Goal: Task Accomplishment & Management: Complete application form

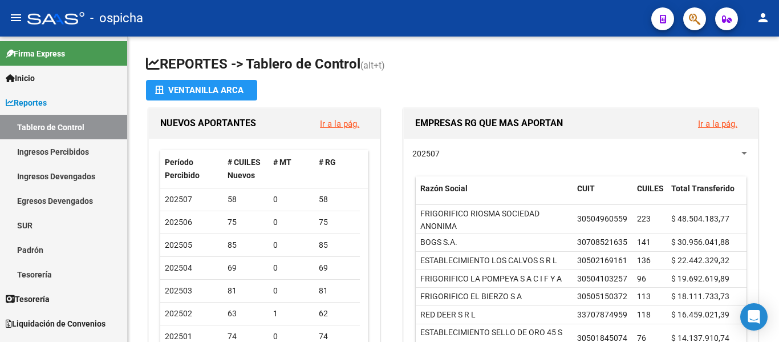
click at [695, 26] on icon "button" at bounding box center [694, 19] width 11 height 13
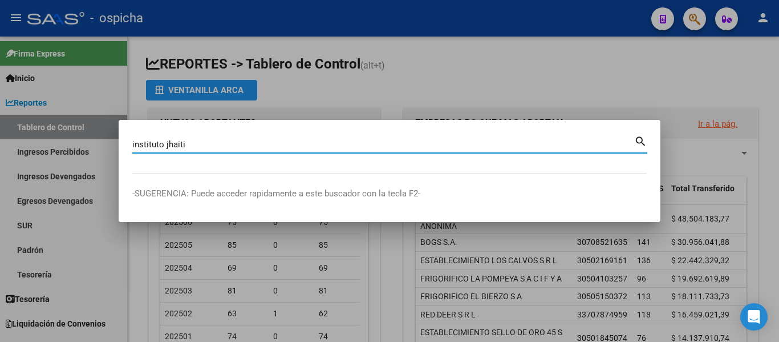
type input "instituto jhaiti"
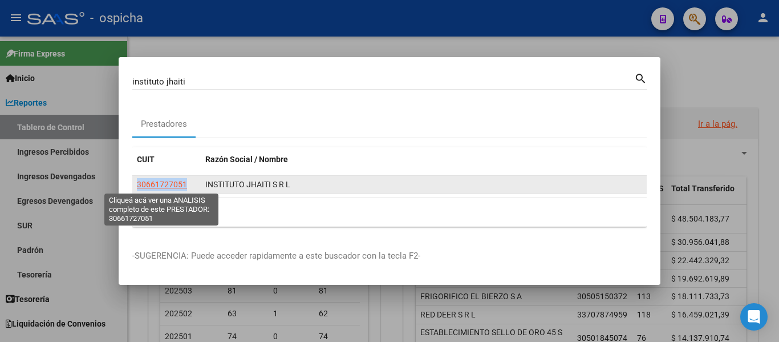
drag, startPoint x: 137, startPoint y: 182, endPoint x: 186, endPoint y: 185, distance: 48.6
click at [186, 185] on span "30661727051" at bounding box center [162, 184] width 50 height 9
copy span "30661727051"
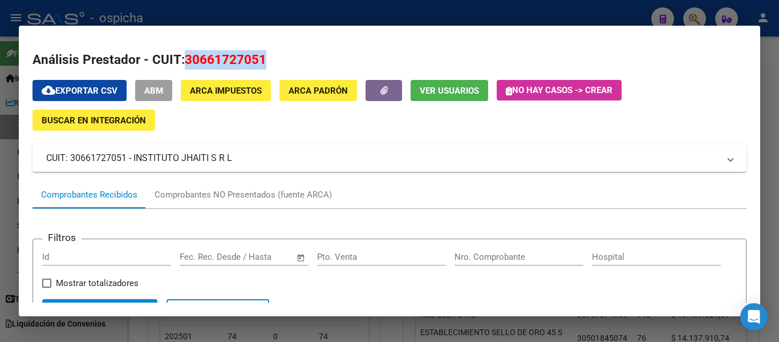
drag, startPoint x: 187, startPoint y: 63, endPoint x: 276, endPoint y: 65, distance: 89.0
click at [276, 65] on h2 "Análisis Prestador - CUIT: 30661727051" at bounding box center [390, 59] width 714 height 19
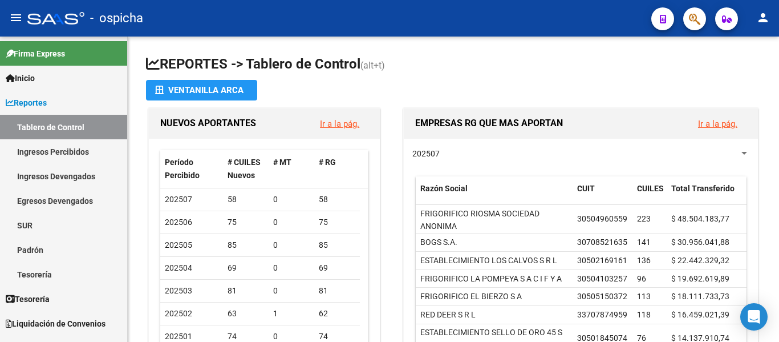
click at [695, 11] on span "button" at bounding box center [694, 18] width 11 height 23
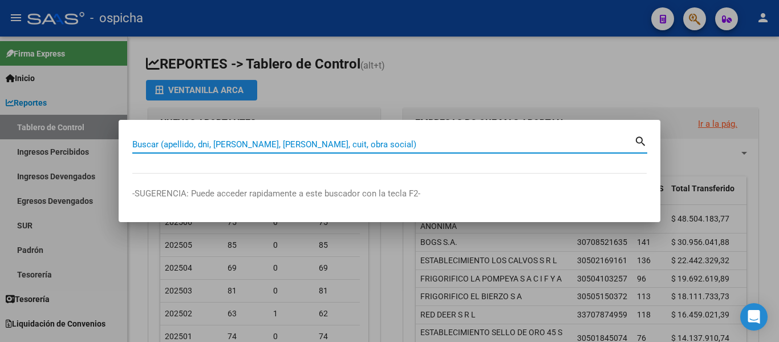
click at [335, 145] on input "Buscar (apellido, dni, [PERSON_NAME], [PERSON_NAME], cuit, obra social)" at bounding box center [383, 144] width 502 height 10
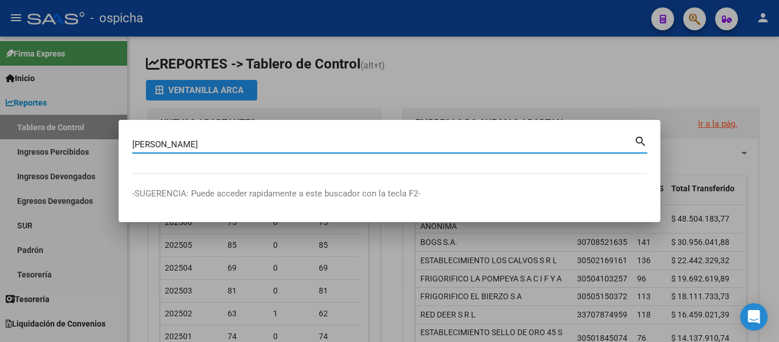
type input "[PERSON_NAME]"
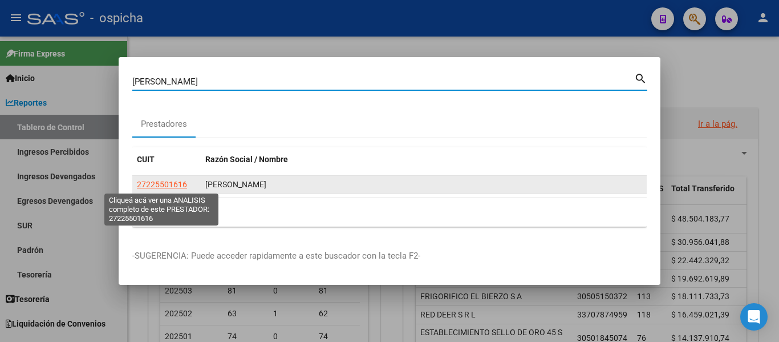
click at [160, 188] on span "27225501616" at bounding box center [162, 184] width 50 height 9
type textarea "27225501616"
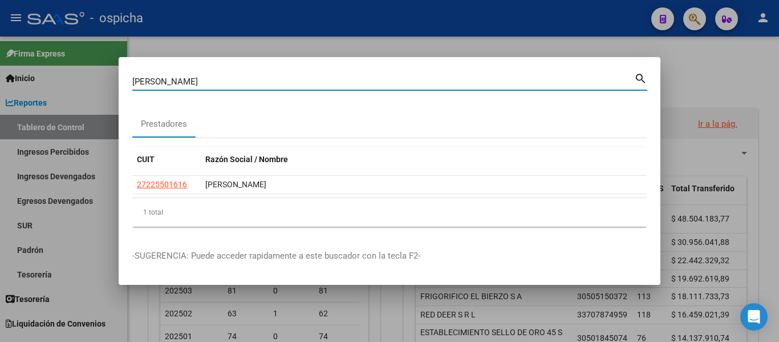
drag, startPoint x: 198, startPoint y: 83, endPoint x: 70, endPoint y: 79, distance: 128.4
click at [70, 79] on div "[PERSON_NAME] (apellido, dni, cuil, [PERSON_NAME], cuit, obra social) search Pr…" at bounding box center [389, 171] width 779 height 342
paste input "27214425020"
type input "27214425020"
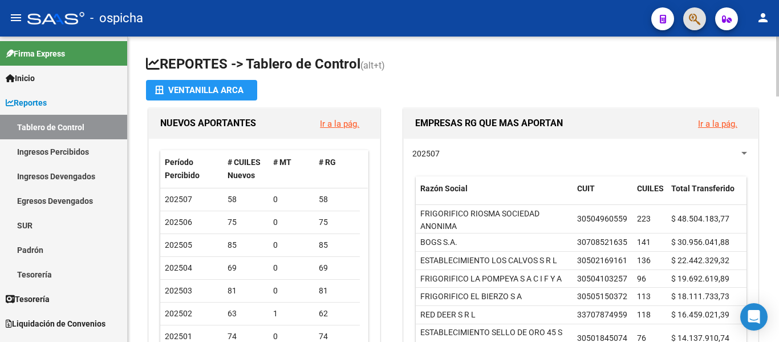
click at [453, 73] on h1 "REPORTES -> Tablero de Control (alt+t)" at bounding box center [453, 65] width 615 height 20
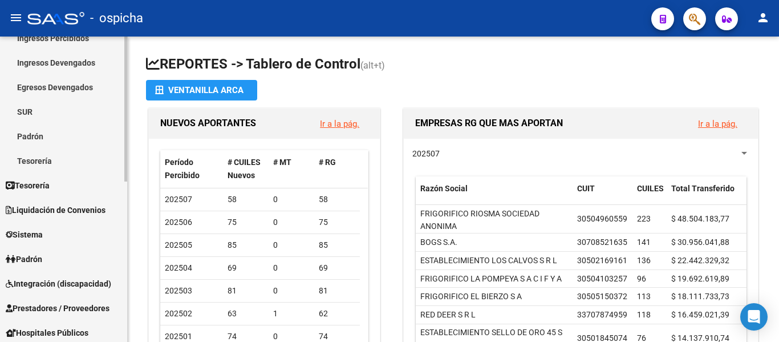
scroll to position [114, 0]
click at [65, 238] on link "Sistema" at bounding box center [63, 233] width 127 height 25
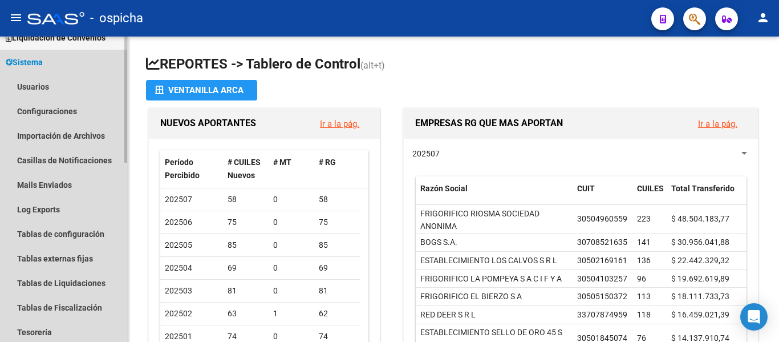
click at [63, 74] on link "Sistema" at bounding box center [63, 62] width 127 height 25
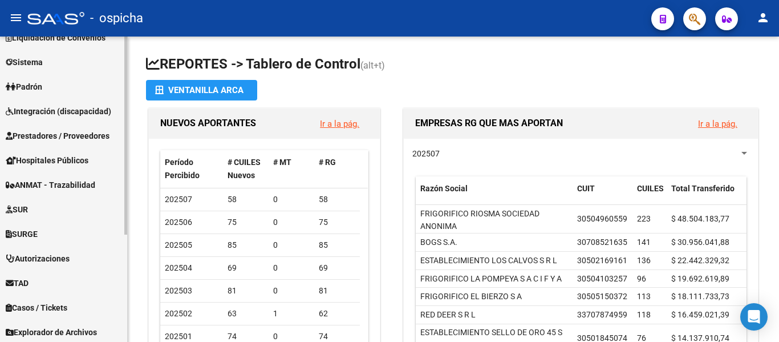
click at [56, 65] on link "Sistema" at bounding box center [63, 62] width 127 height 25
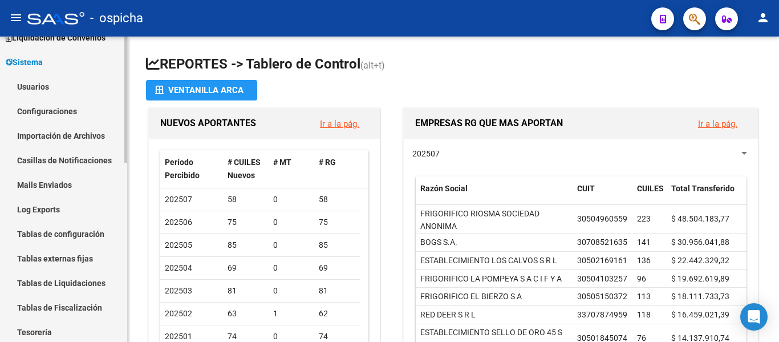
click at [51, 90] on link "Usuarios" at bounding box center [63, 86] width 127 height 25
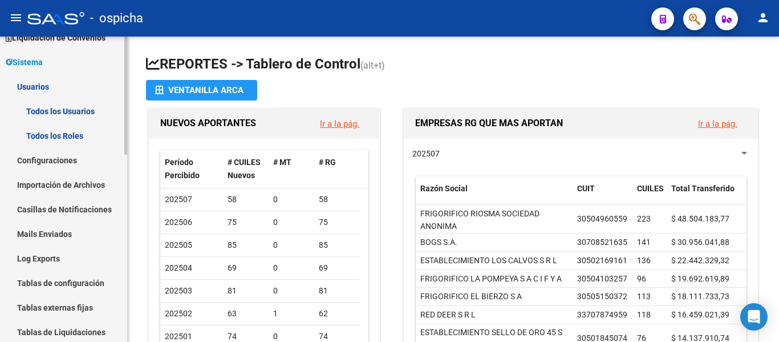
click at [46, 113] on link "Todos los Usuarios" at bounding box center [63, 111] width 127 height 25
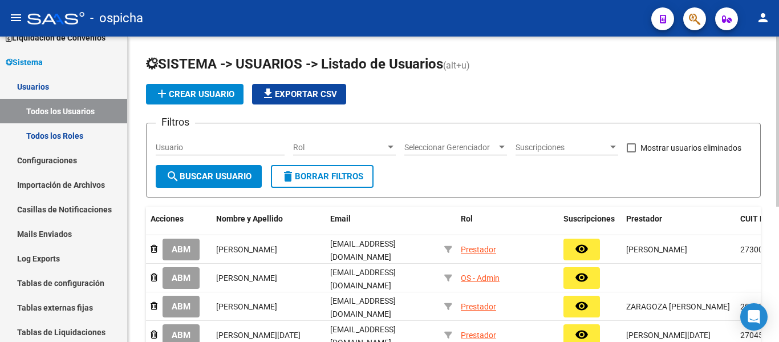
click at [191, 96] on span "add Crear Usuario" at bounding box center [194, 94] width 79 height 10
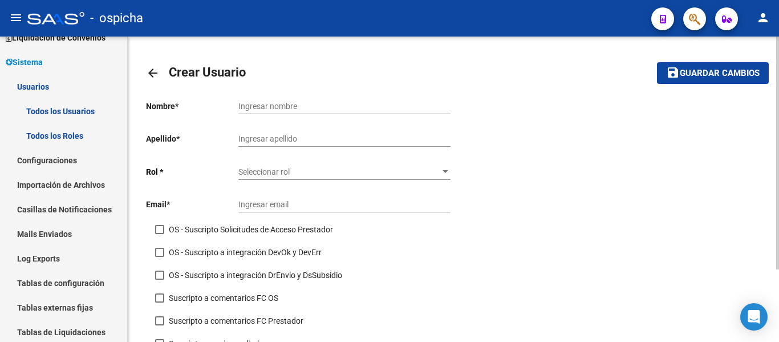
click at [328, 106] on input "Ingresar nombre" at bounding box center [344, 107] width 212 height 10
paste input "[EMAIL_ADDRESS][DOMAIN_NAME]"
type input "[EMAIL_ADDRESS][DOMAIN_NAME]"
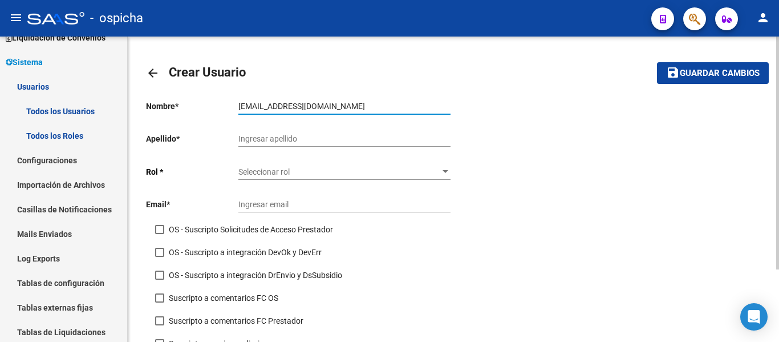
drag, startPoint x: 362, startPoint y: 108, endPoint x: 170, endPoint y: 103, distance: 191.7
click at [170, 103] on app-form-text-field "Nombre * [EMAIL_ADDRESS][DOMAIN_NAME] Ingresar nombre" at bounding box center [298, 106] width 305 height 9
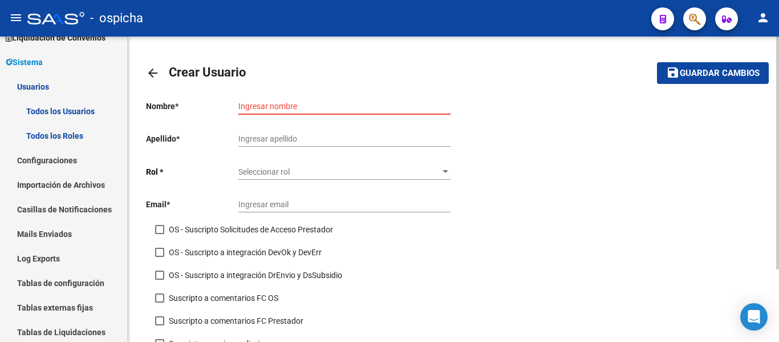
click at [297, 107] on input "Ingresar nombre" at bounding box center [344, 107] width 212 height 10
paste input "[PERSON_NAME]"
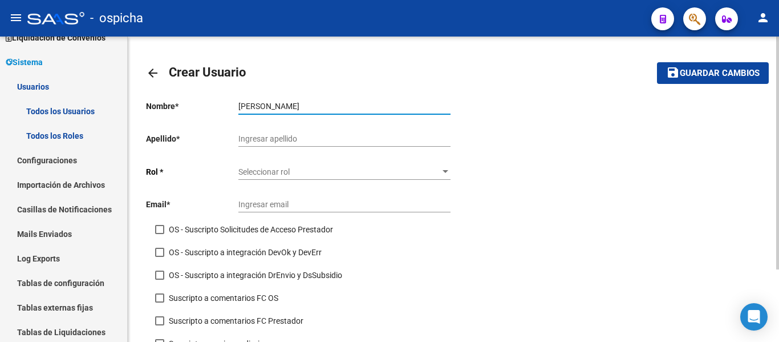
type input "[PERSON_NAME]"
click at [297, 139] on input "Ingresar apellido" at bounding box center [344, 139] width 212 height 10
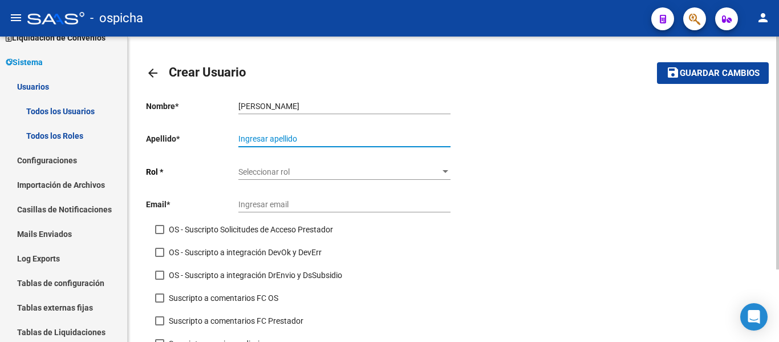
paste input "[PERSON_NAME]"
drag, startPoint x: 261, startPoint y: 139, endPoint x: 165, endPoint y: 139, distance: 95.8
click at [165, 139] on app-form-text-field "Apellido * [PERSON_NAME] apellido" at bounding box center [298, 138] width 305 height 9
type input "Andruskevich"
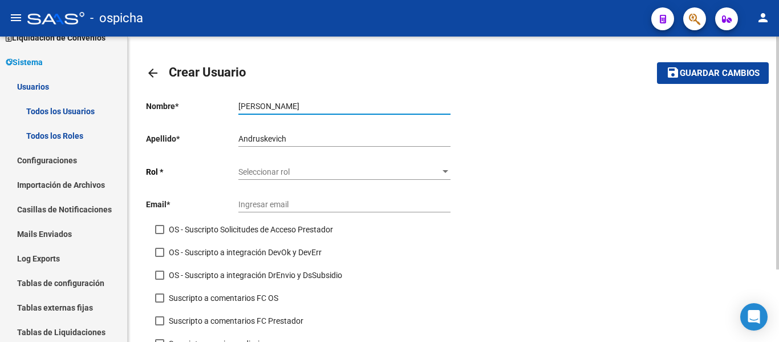
drag, startPoint x: 257, startPoint y: 106, endPoint x: 343, endPoint y: 112, distance: 85.8
click at [343, 112] on div "[PERSON_NAME] Ingresar nombre" at bounding box center [344, 102] width 212 height 23
type input "[PERSON_NAME]"
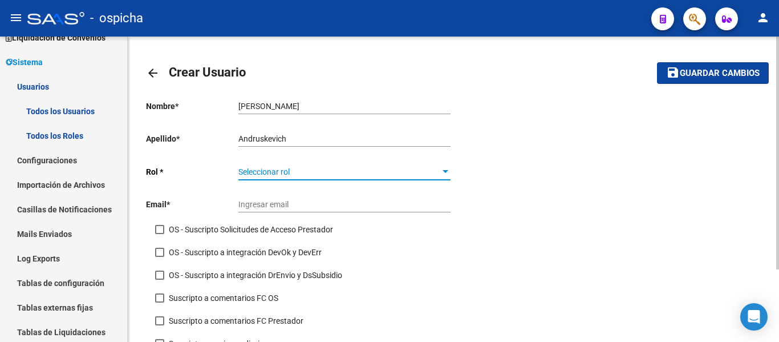
click at [441, 172] on div at bounding box center [445, 171] width 10 height 9
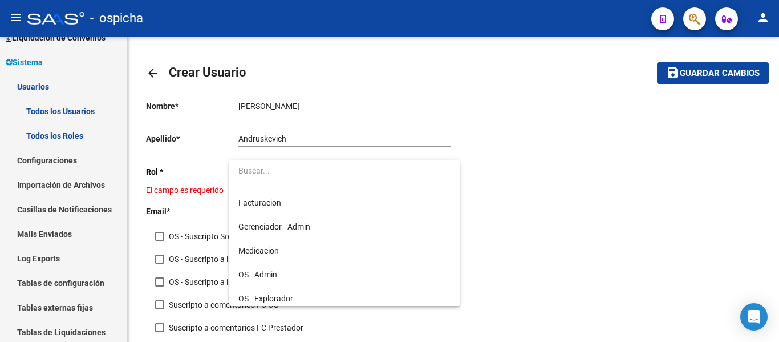
scroll to position [165, 0]
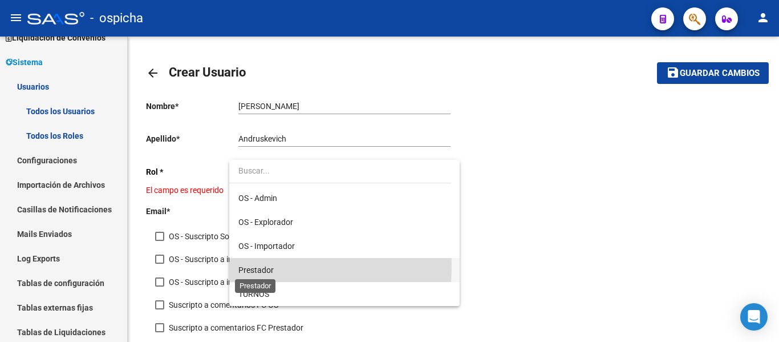
click at [270, 267] on span "Prestador" at bounding box center [255, 269] width 35 height 9
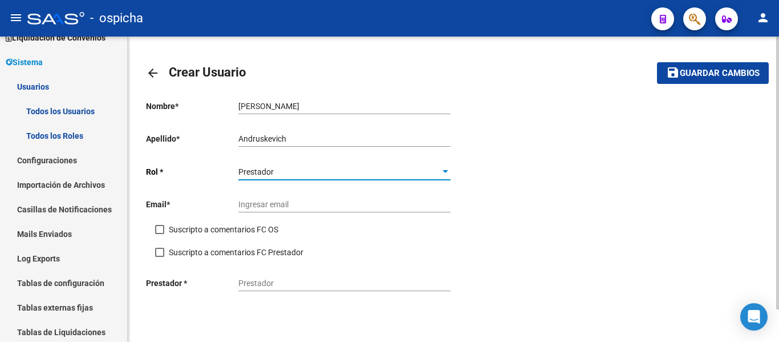
click at [277, 202] on input "Ingresar email" at bounding box center [344, 205] width 212 height 10
paste input "[EMAIL_ADDRESS][DOMAIN_NAME]"
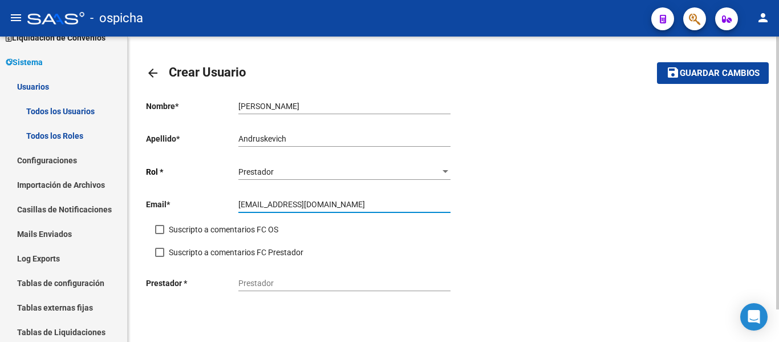
type input "[EMAIL_ADDRESS][DOMAIN_NAME]"
click at [285, 281] on input "Prestador" at bounding box center [344, 283] width 212 height 10
paste input "[EMAIL_ADDRESS][DOMAIN_NAME]"
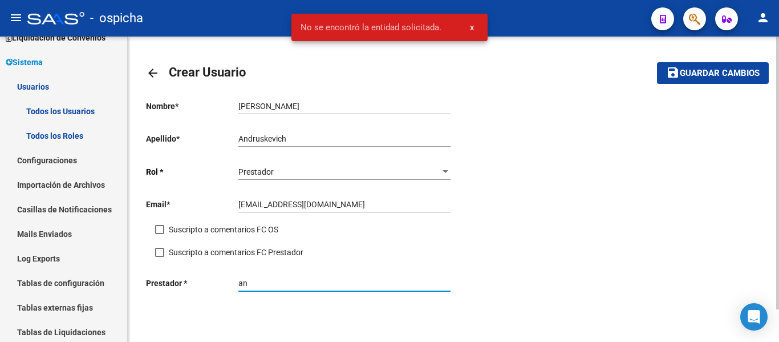
type input "a"
type input "ANDRU"
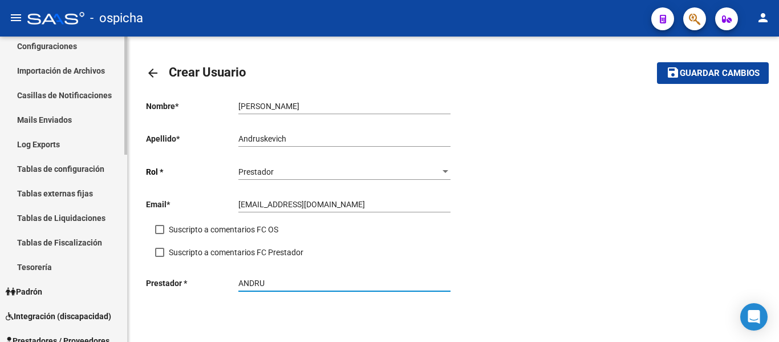
scroll to position [285, 0]
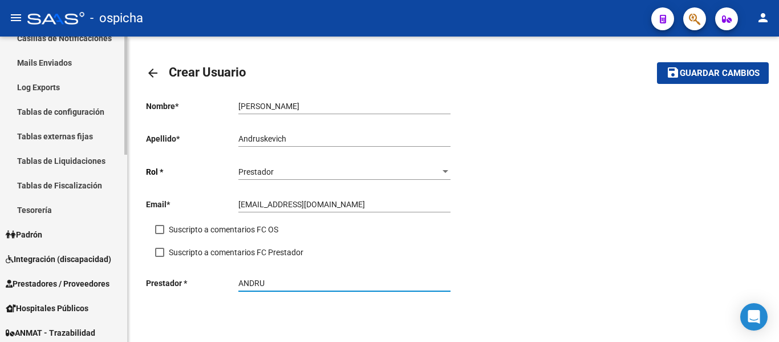
click at [62, 281] on span "Prestadores / Proveedores" at bounding box center [58, 283] width 104 height 13
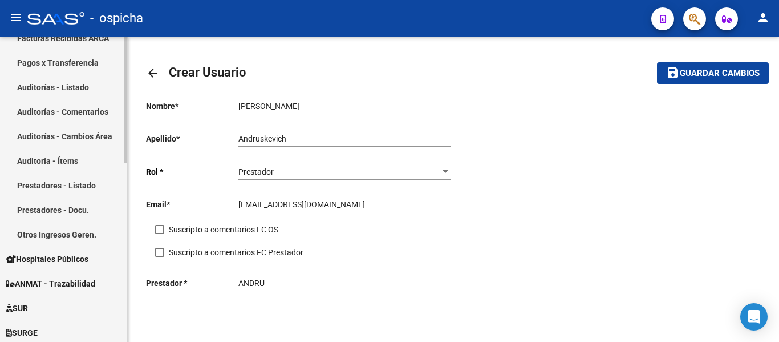
click at [67, 185] on link "Prestadores - Listado" at bounding box center [63, 185] width 127 height 25
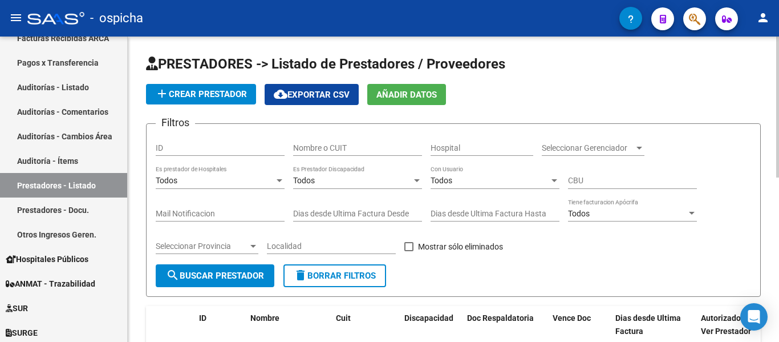
click at [179, 95] on span "add Crear Prestador" at bounding box center [201, 94] width 92 height 10
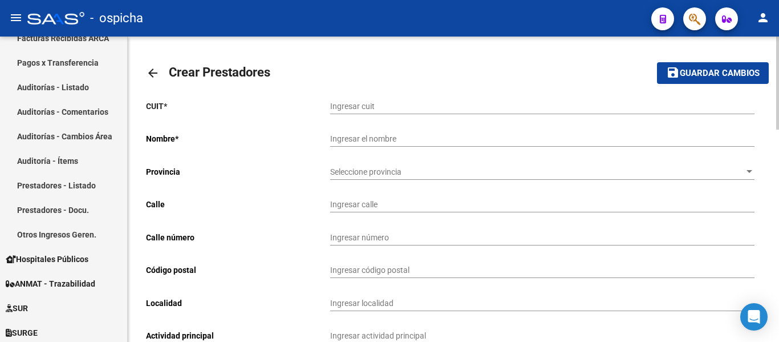
click at [415, 112] on div "Ingresar cuit" at bounding box center [542, 102] width 424 height 23
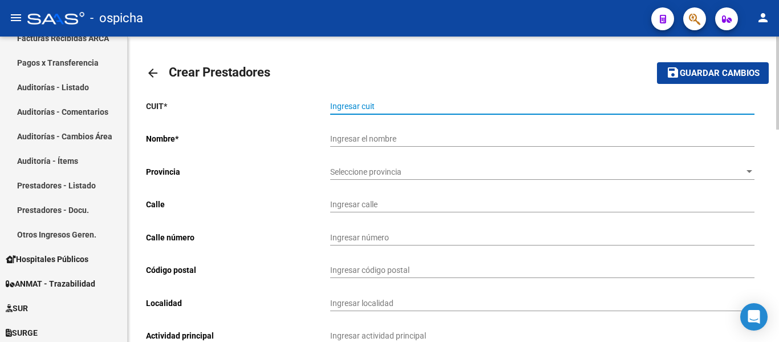
paste input "27-32841835-0"
type input "27-32841835-0"
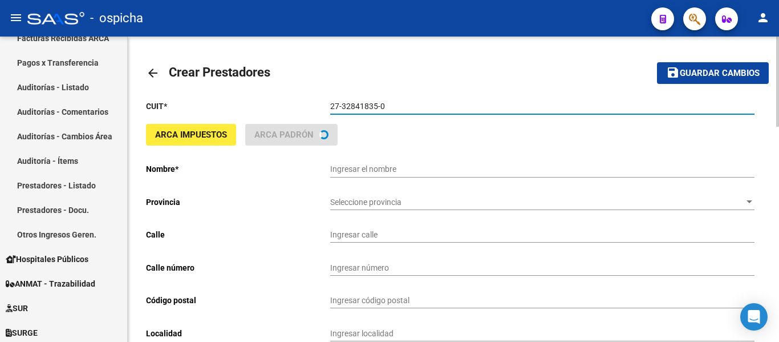
type input "[PERSON_NAME]"
type input "[PERSON_NAME] 530"
type input "1725"
type input "1834"
type input "TEMPERLEY"
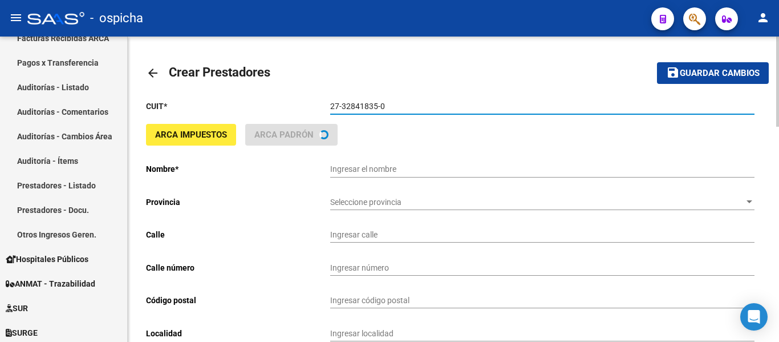
type input "869090"
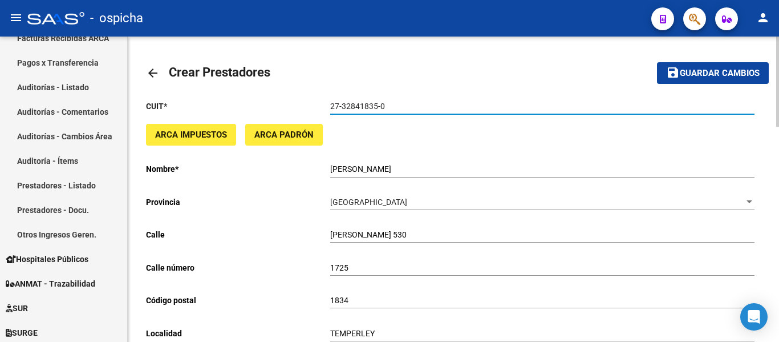
type input "27-32841835-0"
click at [723, 74] on span "Guardar cambios" at bounding box center [720, 73] width 80 height 10
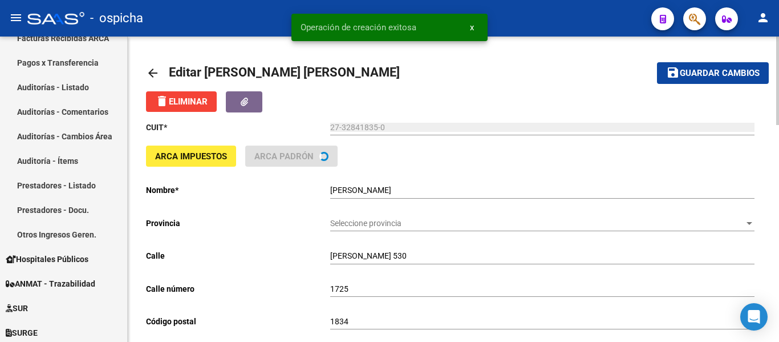
click at [723, 74] on span "Guardar cambios" at bounding box center [720, 73] width 80 height 10
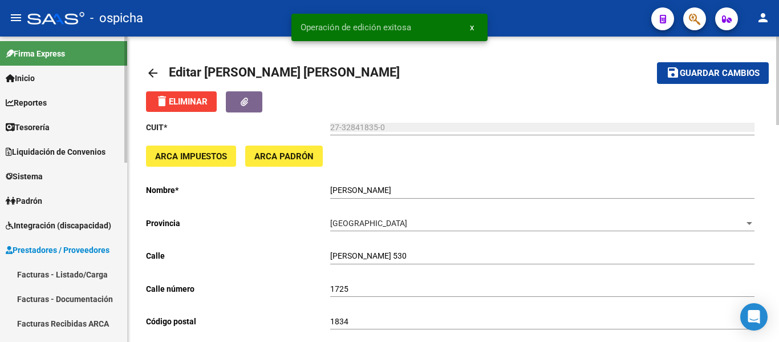
click at [51, 179] on link "Sistema" at bounding box center [63, 176] width 127 height 25
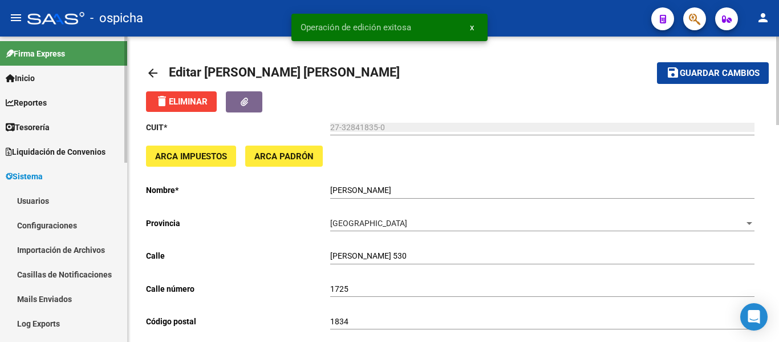
click at [58, 203] on link "Usuarios" at bounding box center [63, 200] width 127 height 25
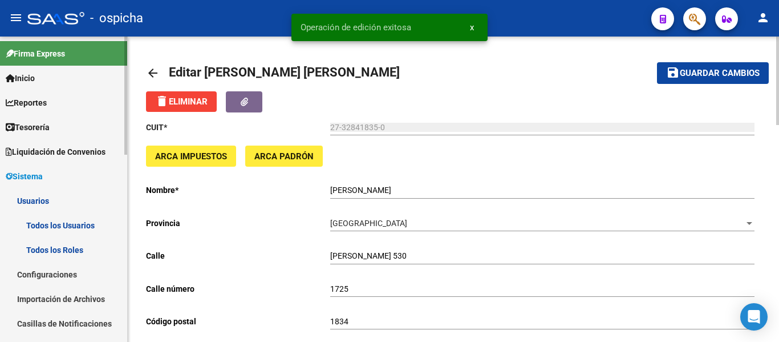
click at [64, 228] on link "Todos los Usuarios" at bounding box center [63, 225] width 127 height 25
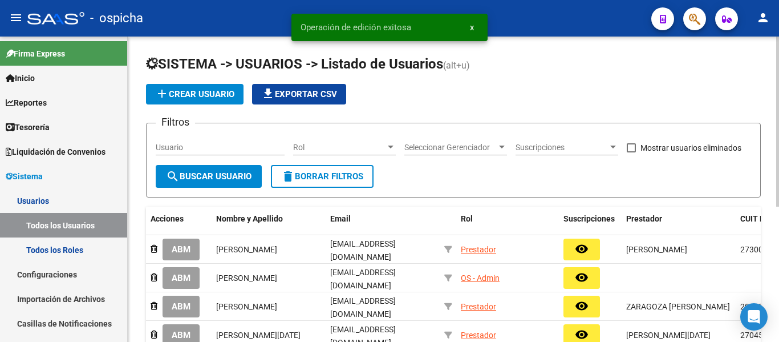
click at [191, 95] on span "add Crear Usuario" at bounding box center [194, 94] width 79 height 10
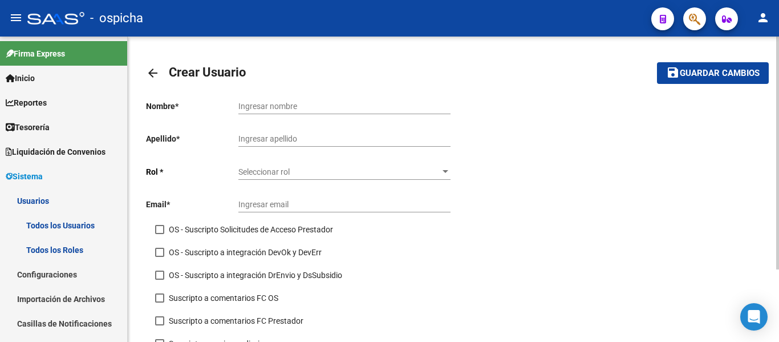
click at [279, 105] on input "Ingresar nombre" at bounding box center [344, 107] width 212 height 10
paste input "[PERSON_NAME]"
type input "[PERSON_NAME]"
click at [282, 129] on div "Ingresar apellido" at bounding box center [344, 135] width 212 height 23
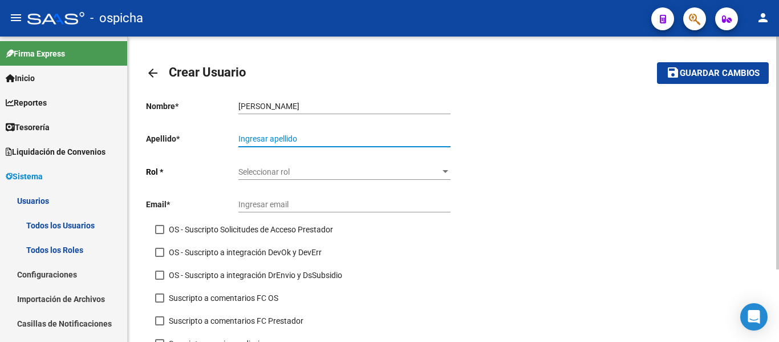
click at [283, 138] on input "Ingresar apellido" at bounding box center [344, 139] width 212 height 10
paste input "[PERSON_NAME]"
drag, startPoint x: 260, startPoint y: 135, endPoint x: 195, endPoint y: 125, distance: 65.2
click at [195, 125] on div "Nombre * [PERSON_NAME] Ingresar nombre Apellido * [PERSON_NAME] Ingresar apelli…" at bounding box center [299, 225] width 307 height 268
type input "Andruskevich"
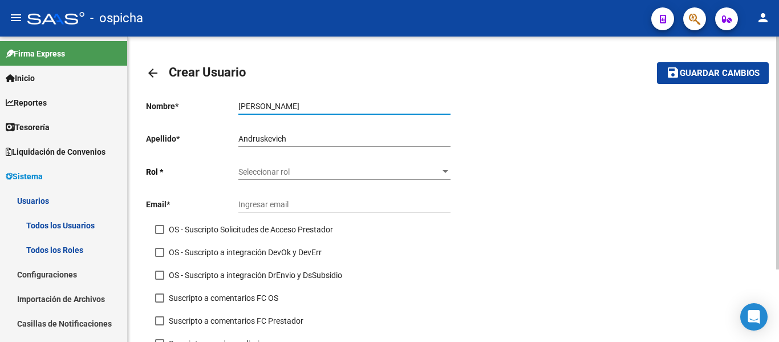
drag, startPoint x: 260, startPoint y: 104, endPoint x: 315, endPoint y: 104, distance: 55.9
click at [315, 104] on input "[PERSON_NAME]" at bounding box center [344, 107] width 212 height 10
type input "[PERSON_NAME]"
click at [352, 176] on span "Seleccionar rol" at bounding box center [339, 172] width 202 height 10
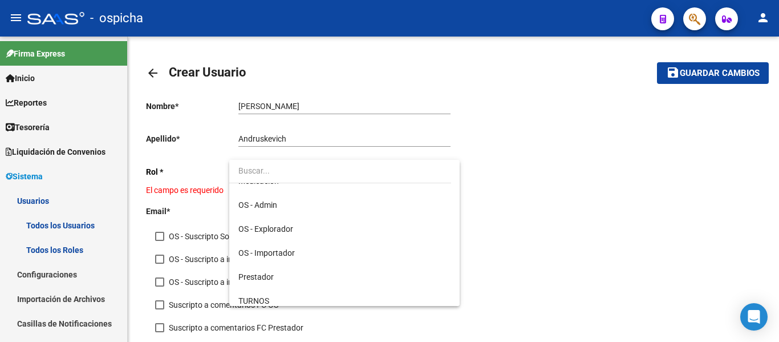
scroll to position [165, 0]
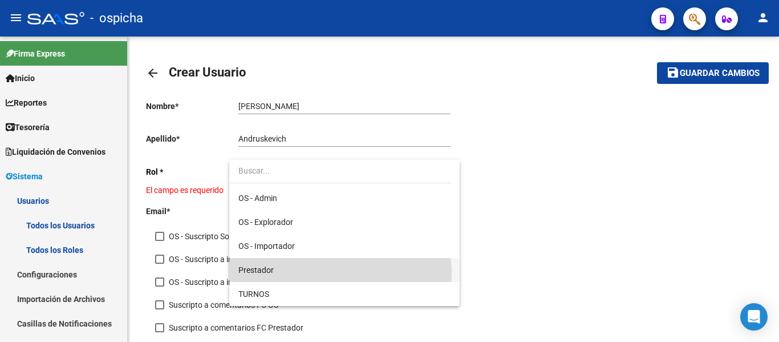
click at [320, 274] on span "Prestador" at bounding box center [344, 270] width 212 height 24
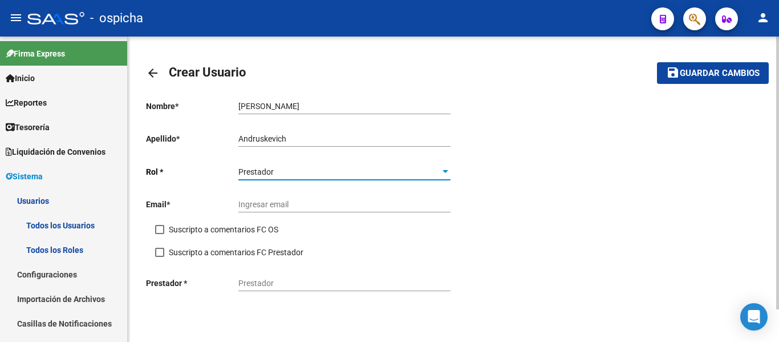
click at [301, 204] on input "Ingresar email" at bounding box center [344, 205] width 212 height 10
paste input "[EMAIL_ADDRESS][DOMAIN_NAME]"
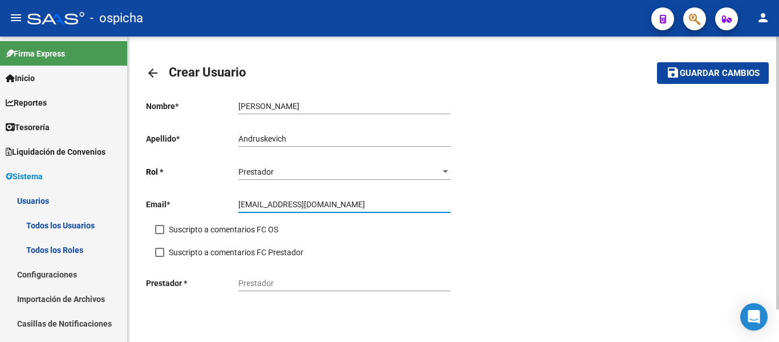
type input "[EMAIL_ADDRESS][DOMAIN_NAME]"
click at [297, 282] on input "Prestador" at bounding box center [344, 283] width 212 height 10
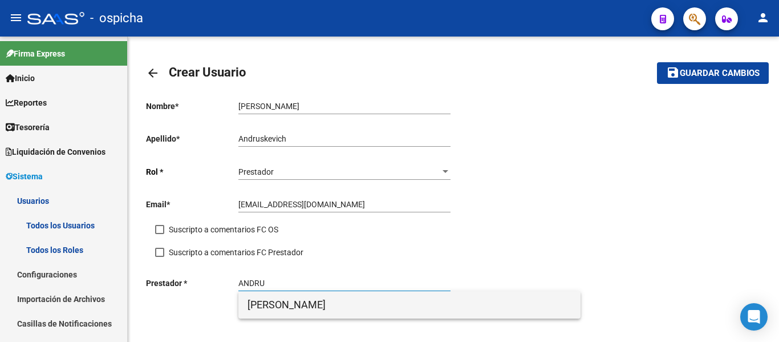
click at [302, 302] on span "[PERSON_NAME]" at bounding box center [410, 304] width 324 height 27
type input "[PERSON_NAME]"
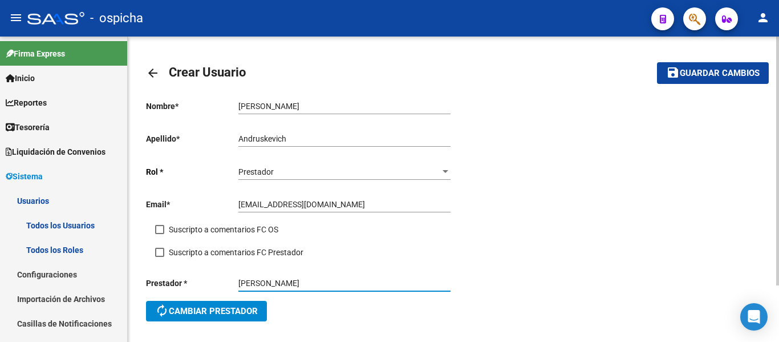
click at [723, 71] on span "Guardar cambios" at bounding box center [720, 73] width 80 height 10
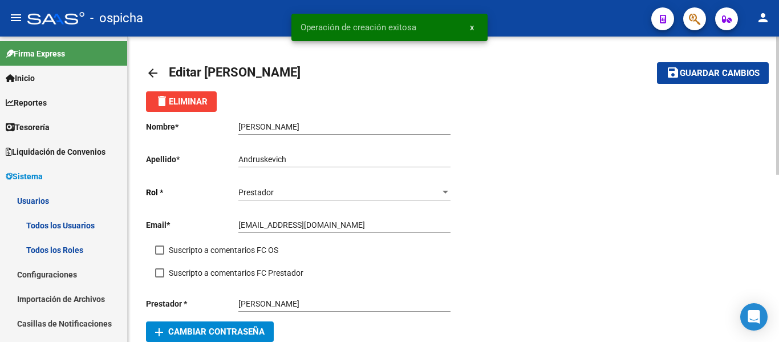
click at [718, 75] on span "Guardar cambios" at bounding box center [720, 73] width 80 height 10
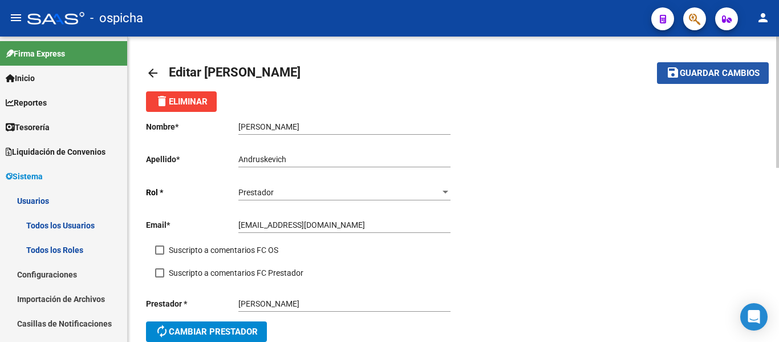
click at [723, 70] on span "Guardar cambios" at bounding box center [720, 73] width 80 height 10
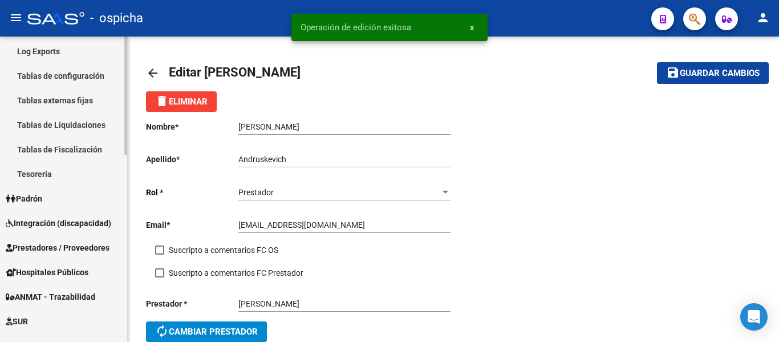
scroll to position [399, 0]
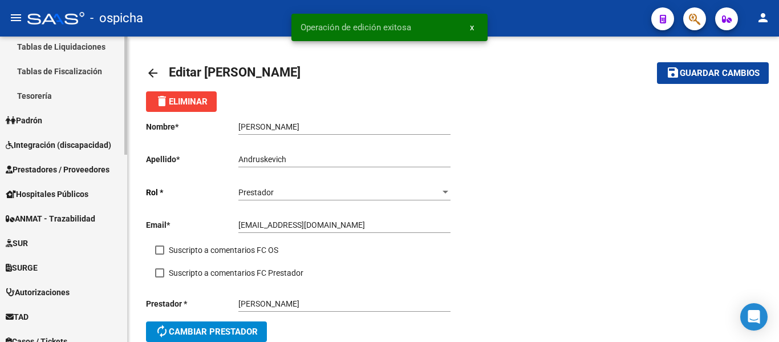
click at [72, 160] on link "Prestadores / Proveedores" at bounding box center [63, 169] width 127 height 25
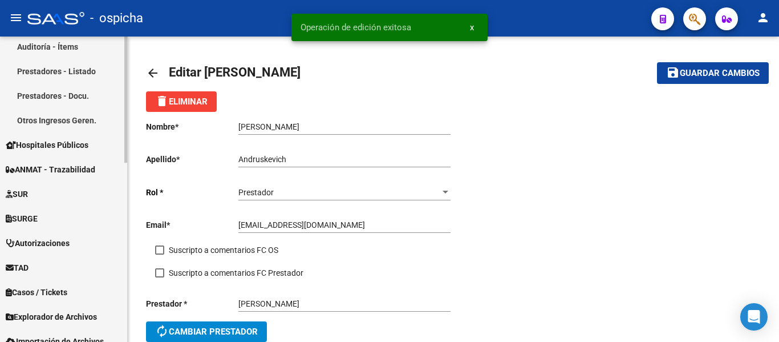
click at [57, 70] on link "Prestadores - Listado" at bounding box center [63, 71] width 127 height 25
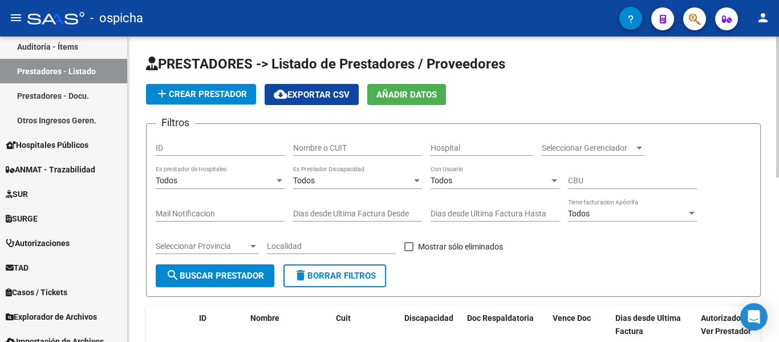
click at [213, 90] on span "add Crear Prestador" at bounding box center [201, 94] width 92 height 10
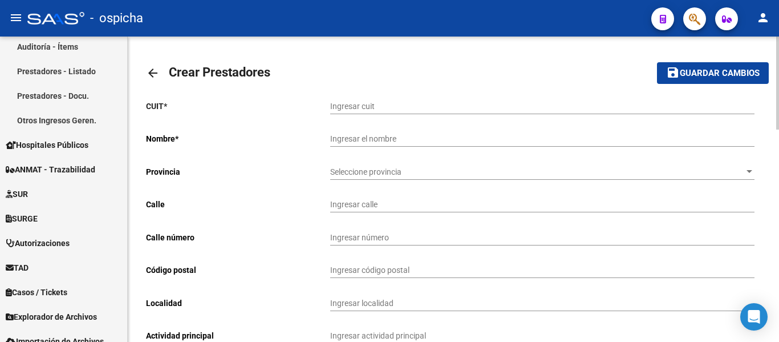
click at [359, 111] on input "Ingresar cuit" at bounding box center [542, 107] width 424 height 10
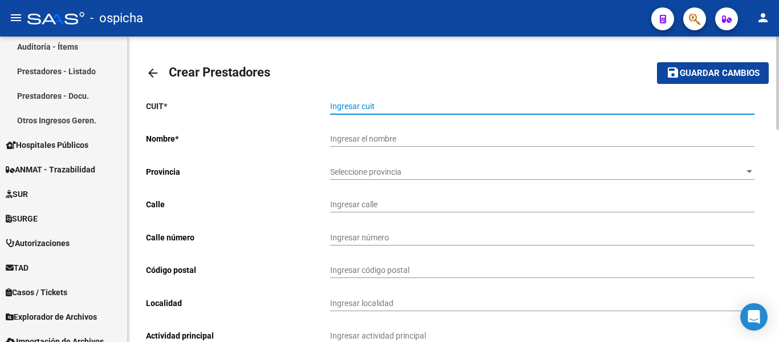
paste input "27-38439962-8"
type input "27-38439962-8"
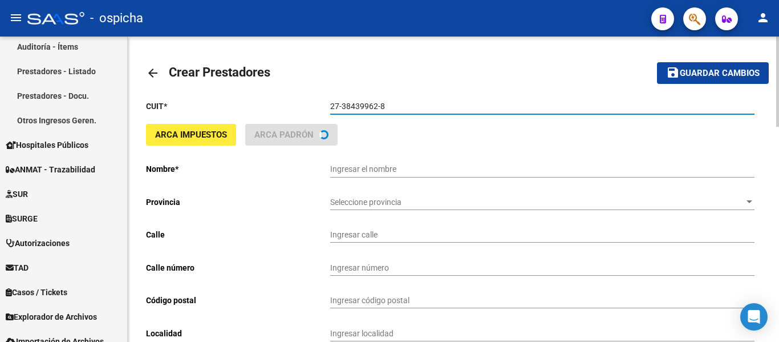
type input "[PERSON_NAME]"
type input "[PERSON_NAME] 117"
type input "117"
type input "1876"
type input "BERNAL"
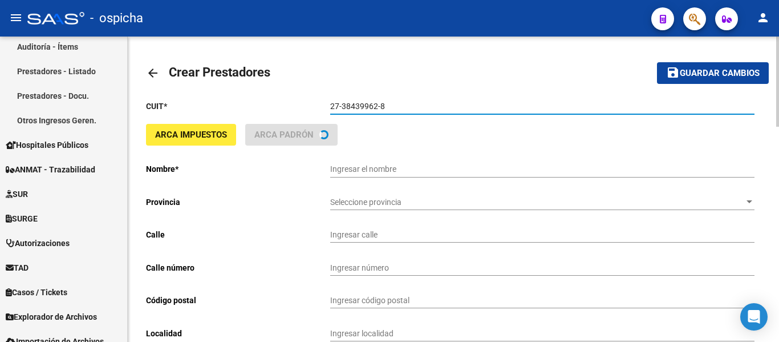
type input "869090"
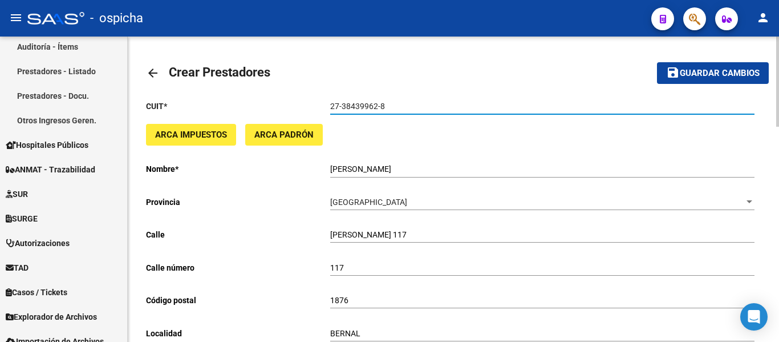
type input "27-38439962-8"
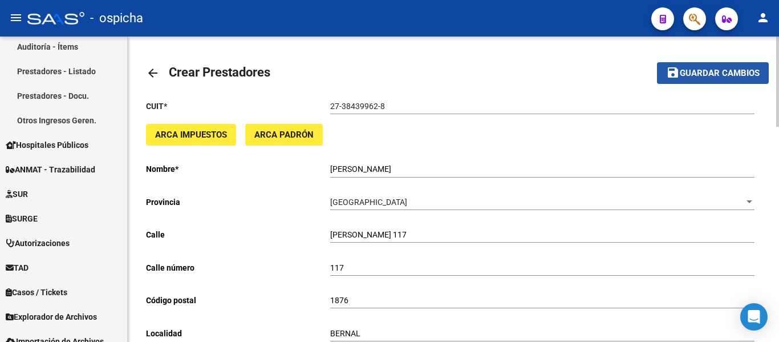
click at [733, 79] on button "save Guardar cambios" at bounding box center [713, 72] width 112 height 21
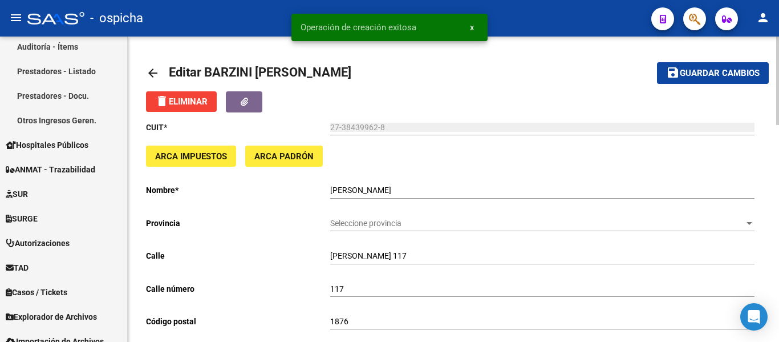
click at [731, 77] on span "Guardar cambios" at bounding box center [720, 73] width 80 height 10
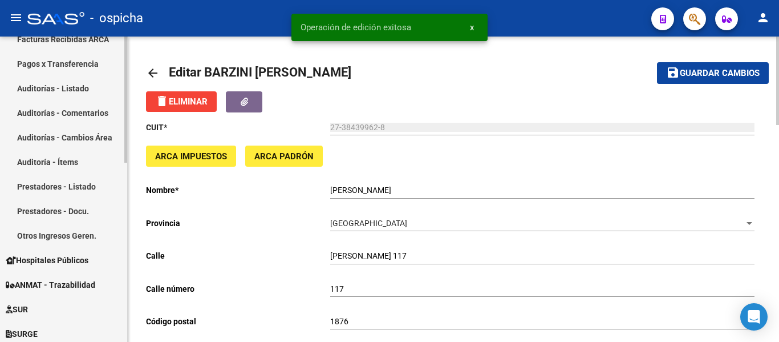
scroll to position [114, 0]
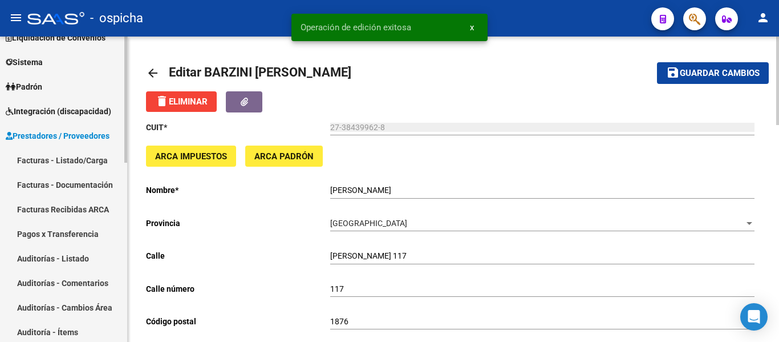
click at [42, 65] on span "Sistema" at bounding box center [24, 62] width 37 height 13
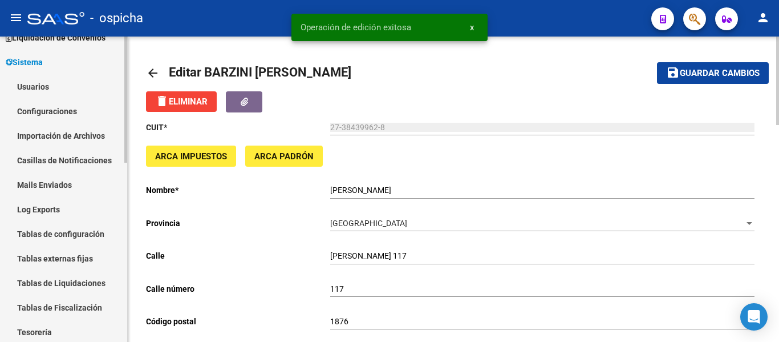
click at [43, 82] on link "Usuarios" at bounding box center [63, 86] width 127 height 25
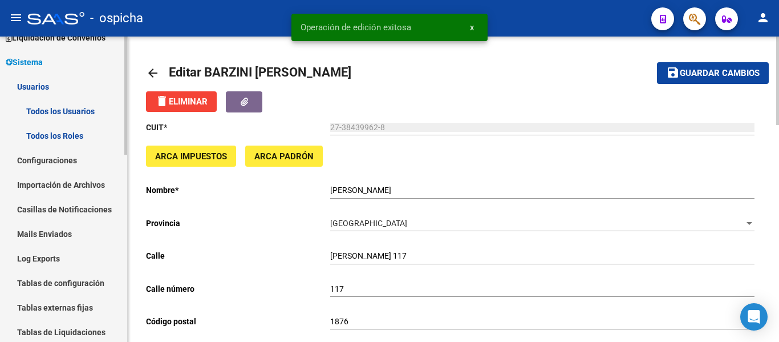
click at [37, 118] on link "Todos los Usuarios" at bounding box center [63, 111] width 127 height 25
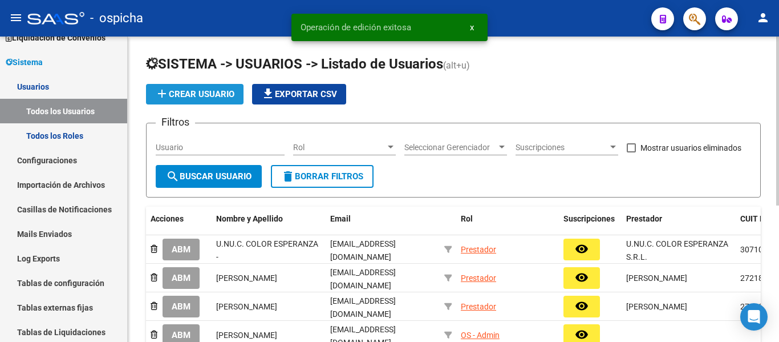
click at [194, 98] on span "add Crear Usuario" at bounding box center [194, 94] width 79 height 10
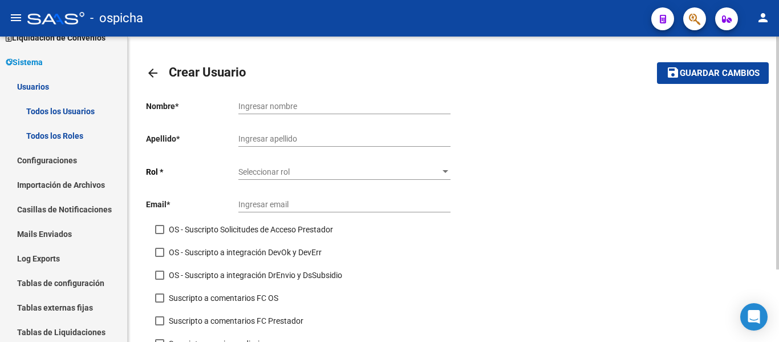
click at [269, 103] on input "Ingresar nombre" at bounding box center [344, 107] width 212 height 10
paste input "[PERSON_NAME]"
type input "[PERSON_NAME]"
click at [277, 137] on input "Ingresar apellido" at bounding box center [344, 139] width 212 height 10
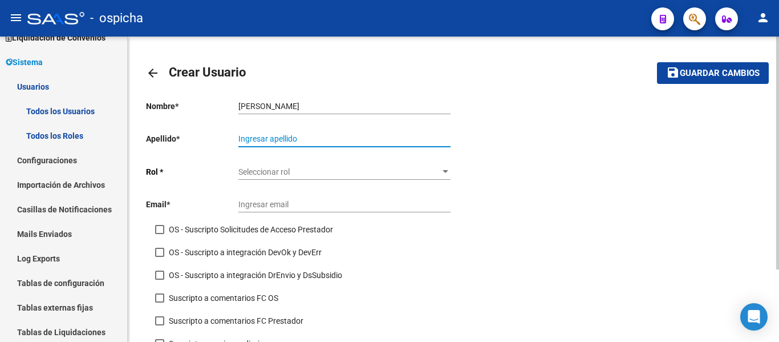
paste input "[PERSON_NAME]"
drag, startPoint x: 305, startPoint y: 137, endPoint x: 209, endPoint y: 134, distance: 95.3
click at [209, 134] on app-form-text-field "Apellido * [PERSON_NAME] Ingresar apellido" at bounding box center [298, 138] width 305 height 9
type input "BARZINI"
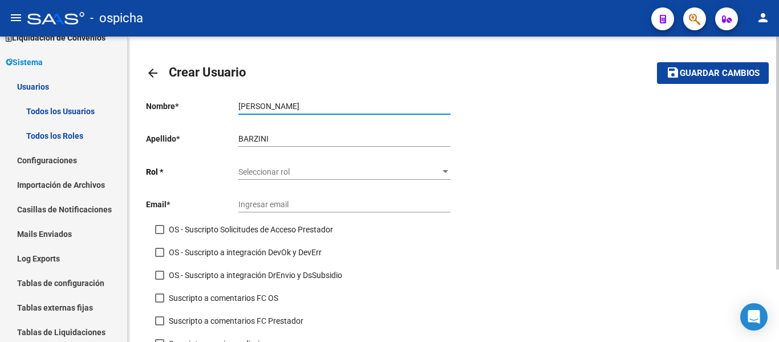
drag, startPoint x: 305, startPoint y: 106, endPoint x: 347, endPoint y: 108, distance: 41.7
click at [347, 108] on input "[PERSON_NAME]" at bounding box center [344, 107] width 212 height 10
type input "[PERSON_NAME]"
click at [346, 168] on span "Seleccionar rol" at bounding box center [339, 172] width 202 height 10
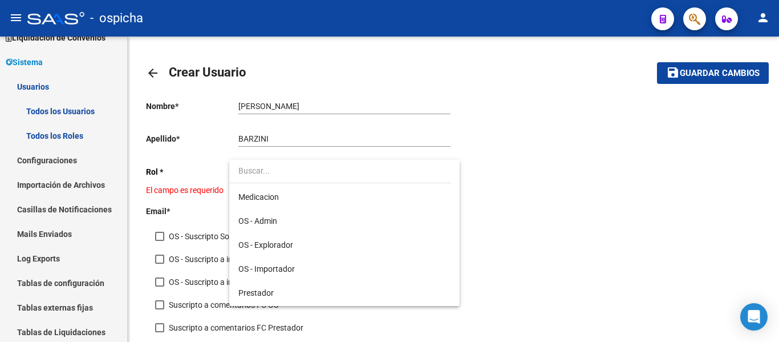
scroll to position [165, 0]
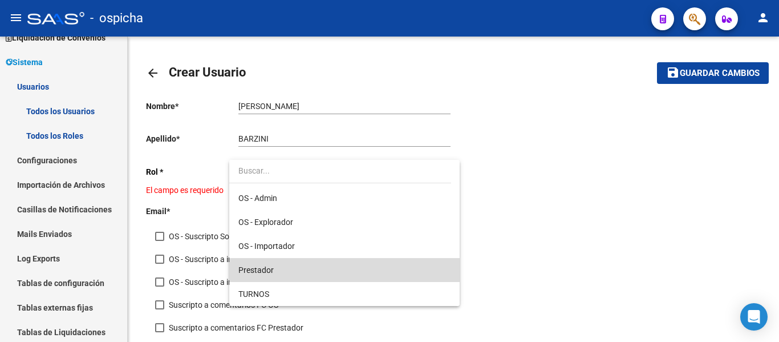
click at [346, 269] on span "Prestador" at bounding box center [344, 270] width 212 height 24
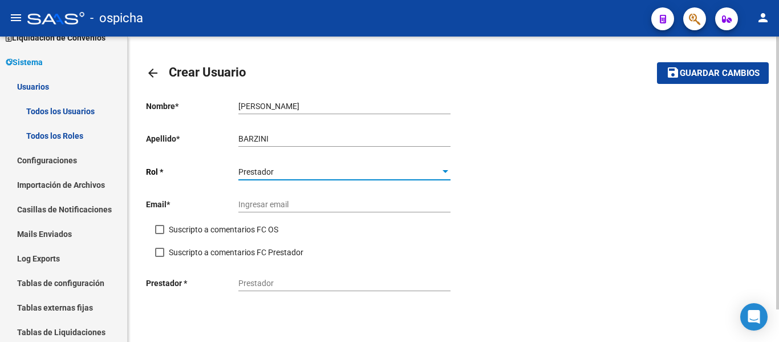
click at [275, 204] on input "Ingresar email" at bounding box center [344, 205] width 212 height 10
paste input "[EMAIL_ADDRESS][DOMAIN_NAME]"
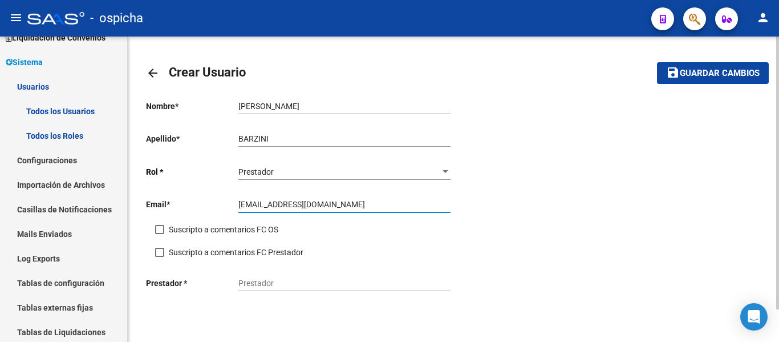
type input "[EMAIL_ADDRESS][DOMAIN_NAME]"
click at [311, 285] on input "Prestador" at bounding box center [344, 283] width 212 height 10
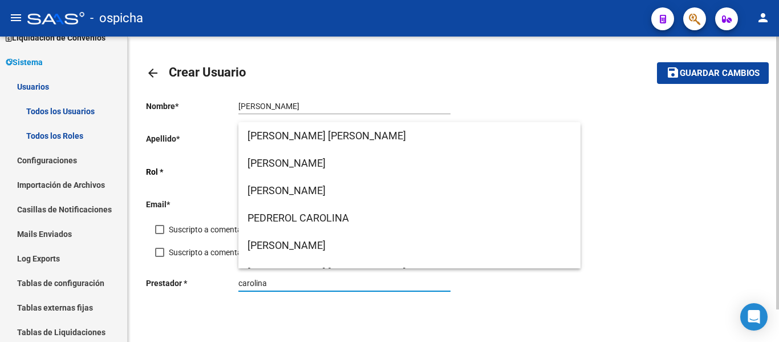
type input "carolina"
click at [420, 76] on mat-toolbar-row "arrow_back Crear Usuario" at bounding box center [386, 73] width 480 height 37
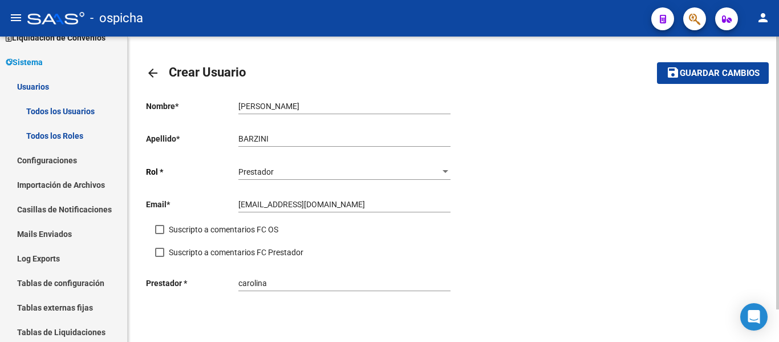
click at [255, 282] on input "carolina" at bounding box center [344, 283] width 212 height 10
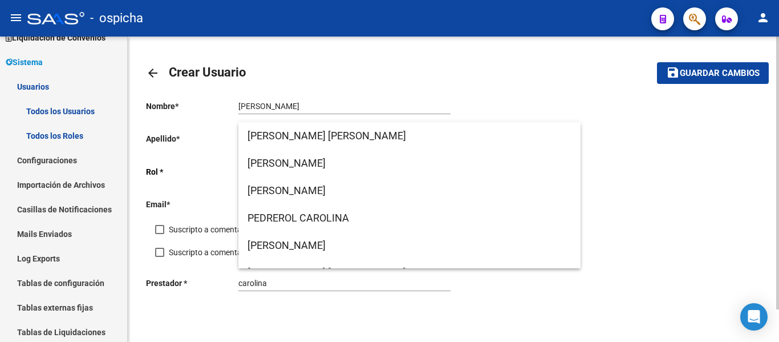
drag, startPoint x: 278, startPoint y: 277, endPoint x: 233, endPoint y: 282, distance: 44.8
click at [233, 282] on div "Prestador * [PERSON_NAME]" at bounding box center [299, 284] width 307 height 33
drag, startPoint x: 271, startPoint y: 282, endPoint x: 211, endPoint y: 280, distance: 59.9
click at [223, 279] on div "Prestador * [PERSON_NAME]" at bounding box center [299, 284] width 307 height 33
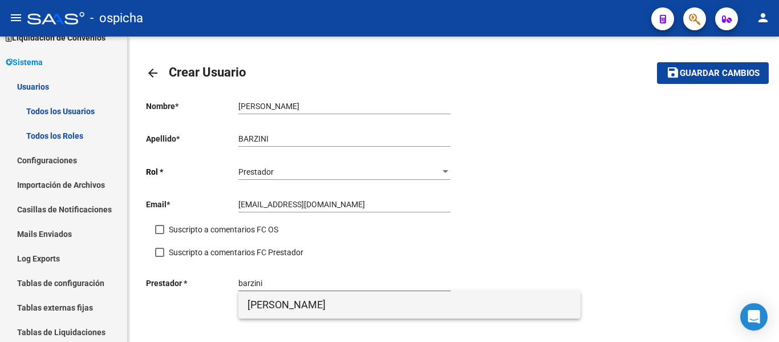
click at [295, 299] on span "[PERSON_NAME]" at bounding box center [410, 304] width 324 height 27
type input "[PERSON_NAME]"
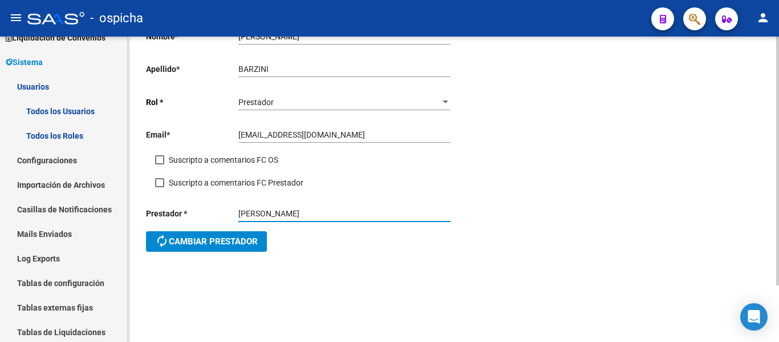
scroll to position [0, 0]
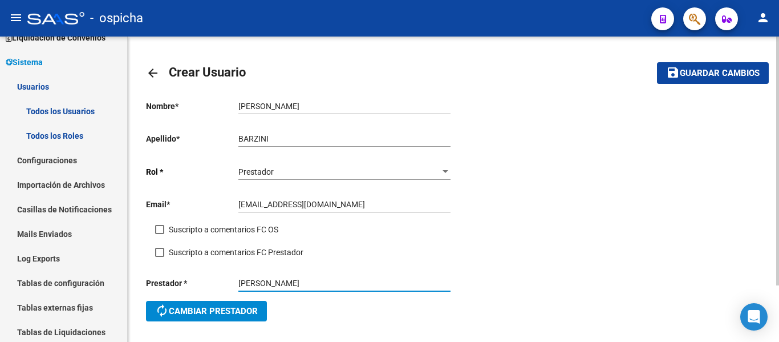
click at [711, 75] on span "Guardar cambios" at bounding box center [720, 73] width 80 height 10
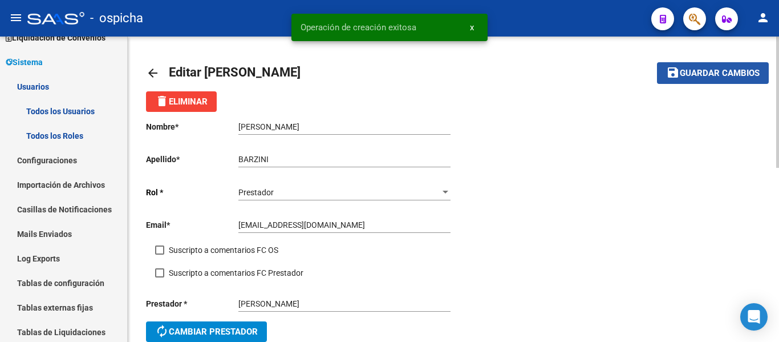
click at [711, 75] on span "Guardar cambios" at bounding box center [720, 73] width 80 height 10
